Goal: Find specific page/section: Find specific page/section

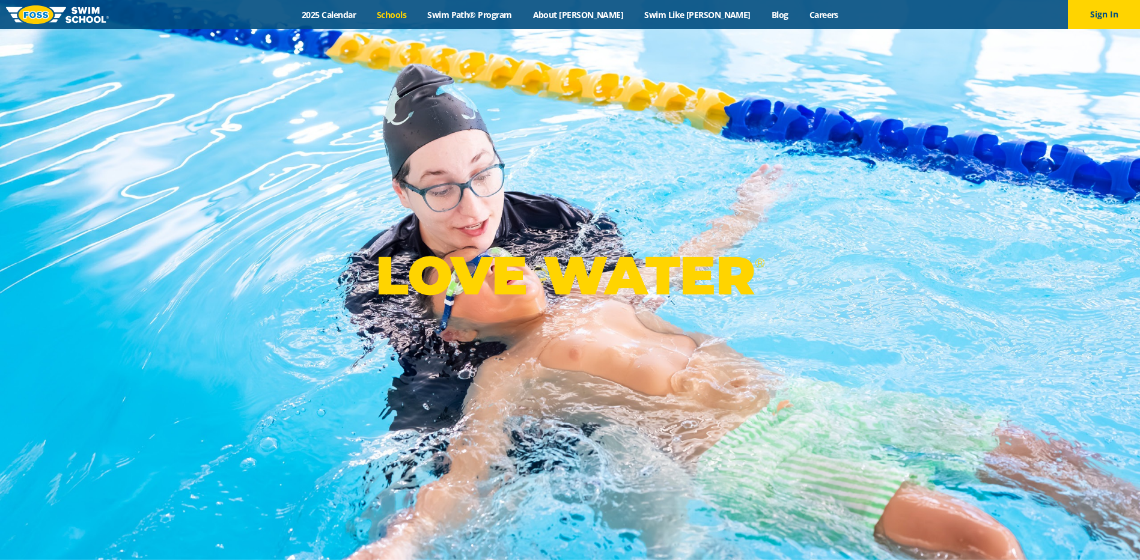
drag, startPoint x: 0, startPoint y: 0, endPoint x: 431, endPoint y: 11, distance: 431.6
click at [417, 11] on link "Schools" at bounding box center [392, 14] width 50 height 11
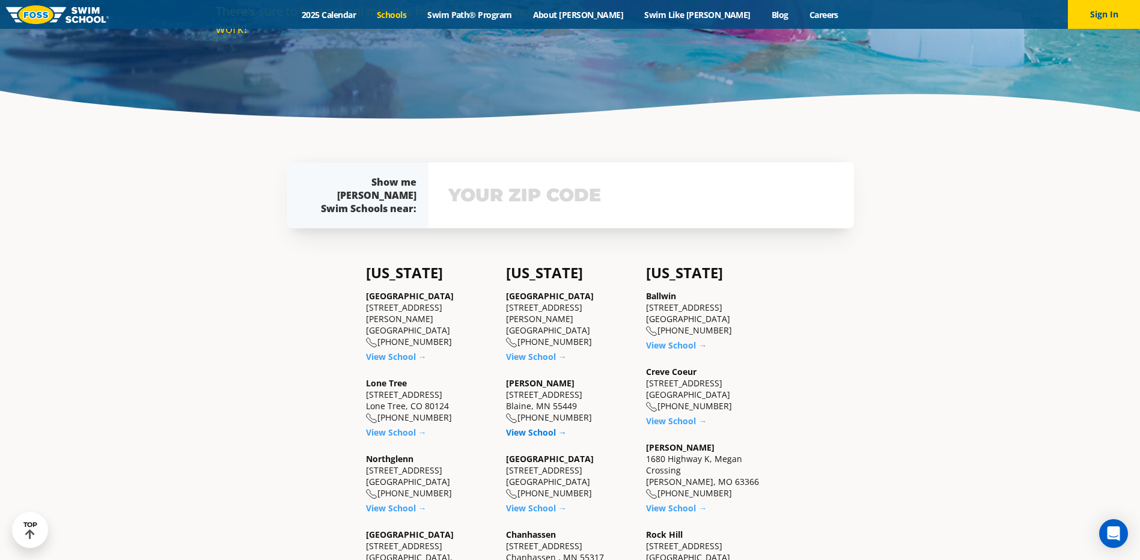
click at [547, 433] on link "View School →" at bounding box center [536, 432] width 61 height 11
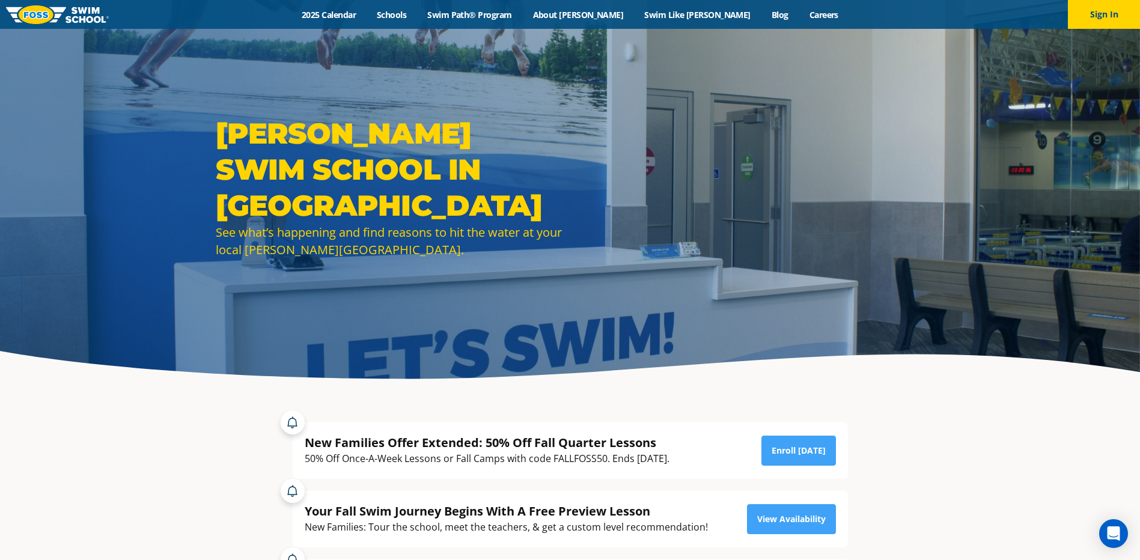
drag, startPoint x: 0, startPoint y: 0, endPoint x: 673, endPoint y: 124, distance: 684.4
click at [673, 124] on div "[PERSON_NAME] Swim School in [GEOGRAPHIC_DATA] See what’s happening and find re…" at bounding box center [570, 196] width 1140 height 392
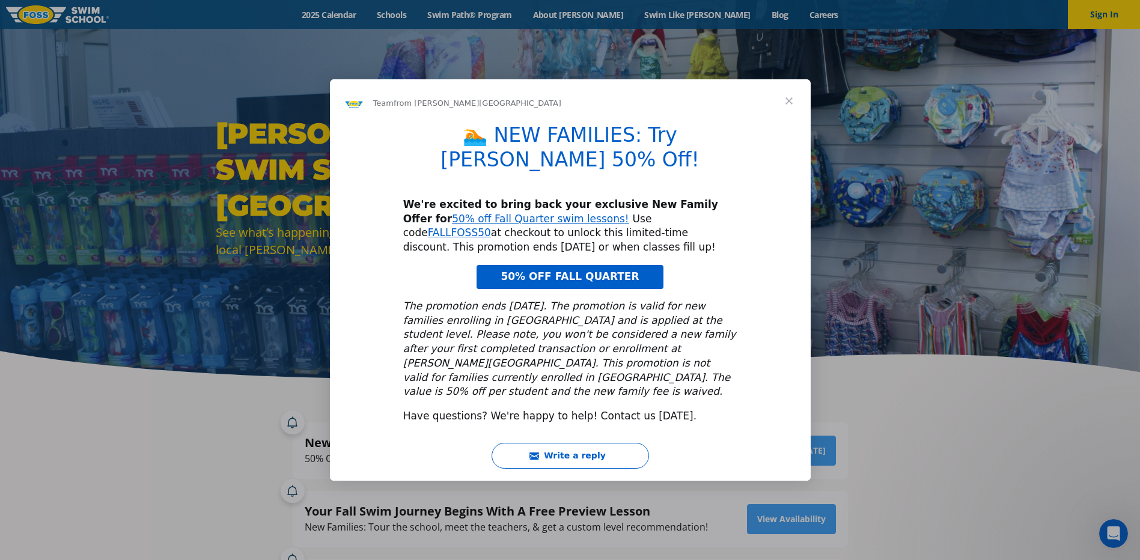
click at [264, 169] on div "Intercom messenger" at bounding box center [570, 280] width 1140 height 560
